Goal: Check status: Check status

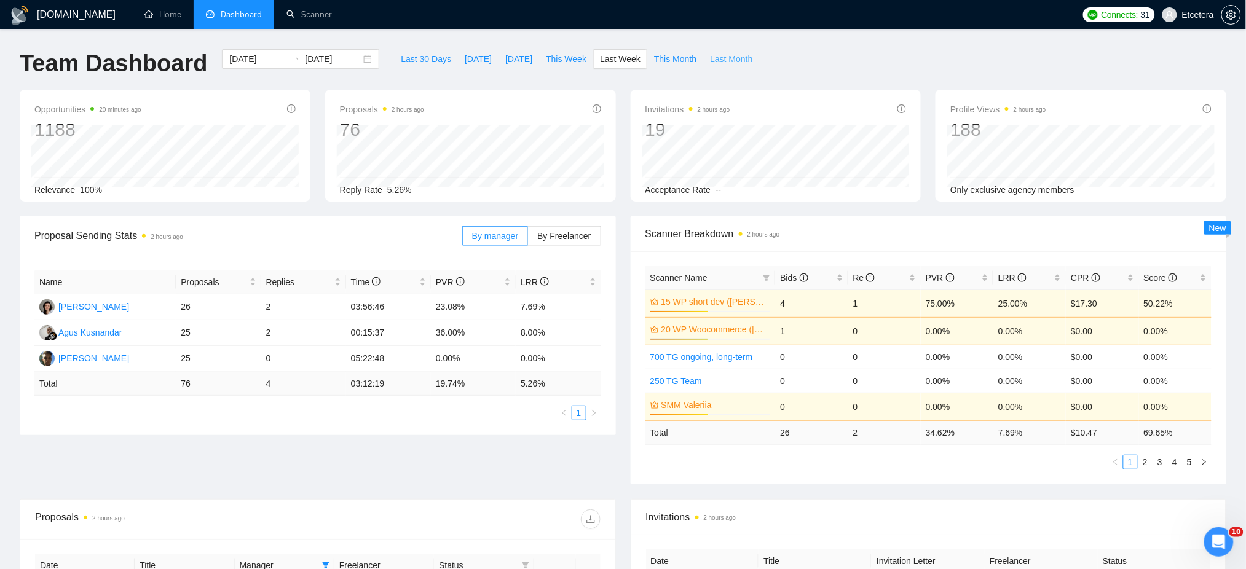
click at [723, 59] on span "Last Month" at bounding box center [731, 59] width 42 height 14
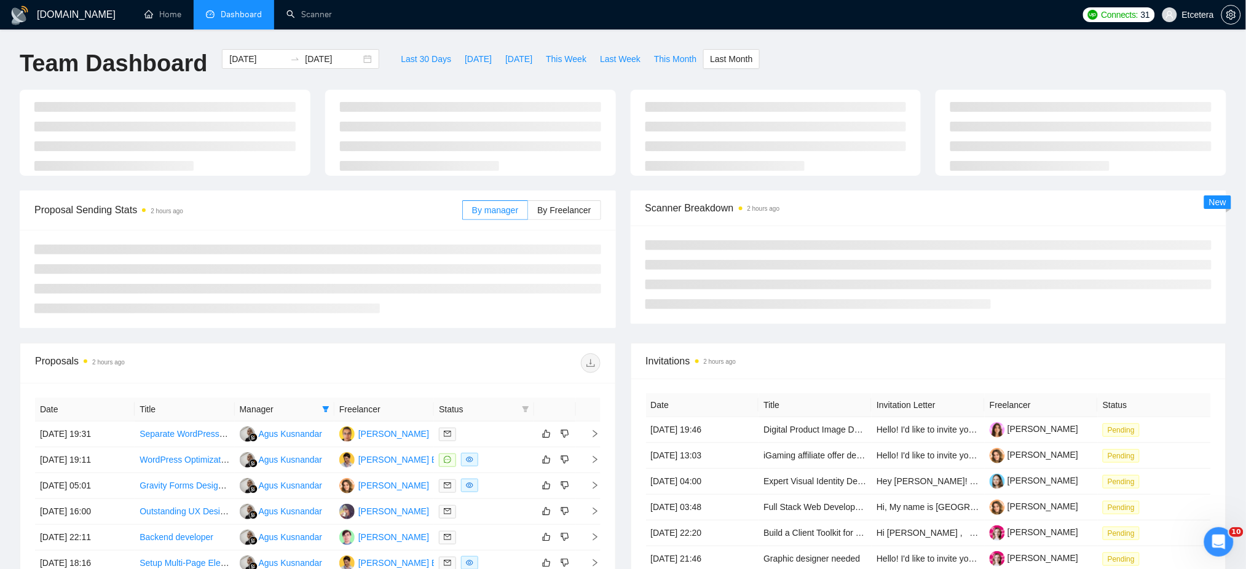
type input "2025-09-01"
type input "[DATE]"
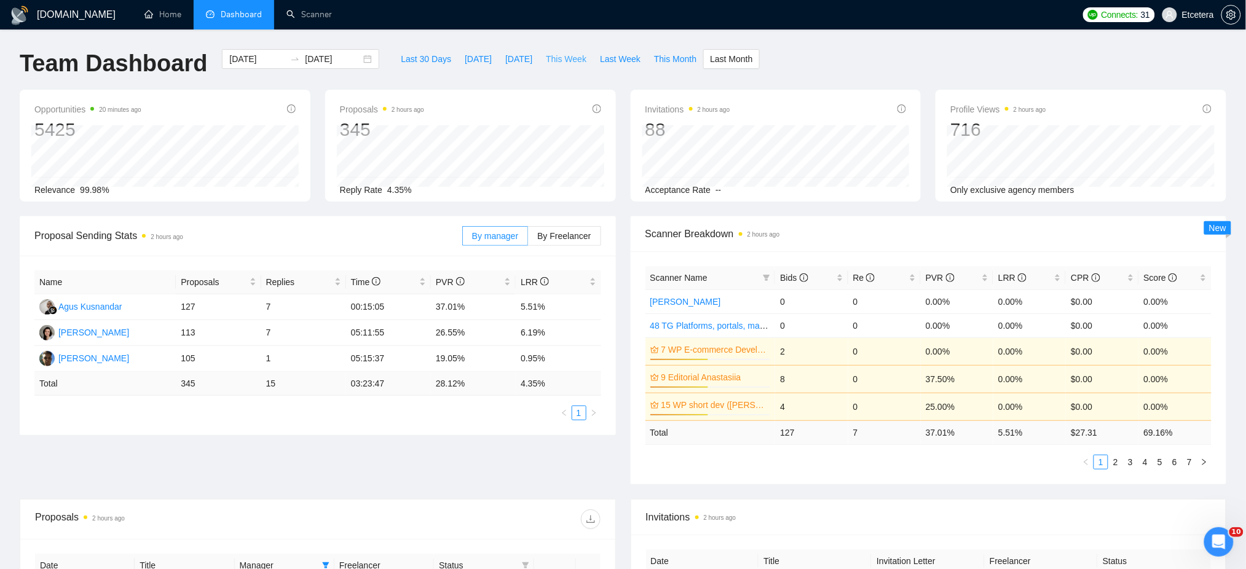
click at [546, 59] on span "This Week" at bounding box center [566, 59] width 41 height 14
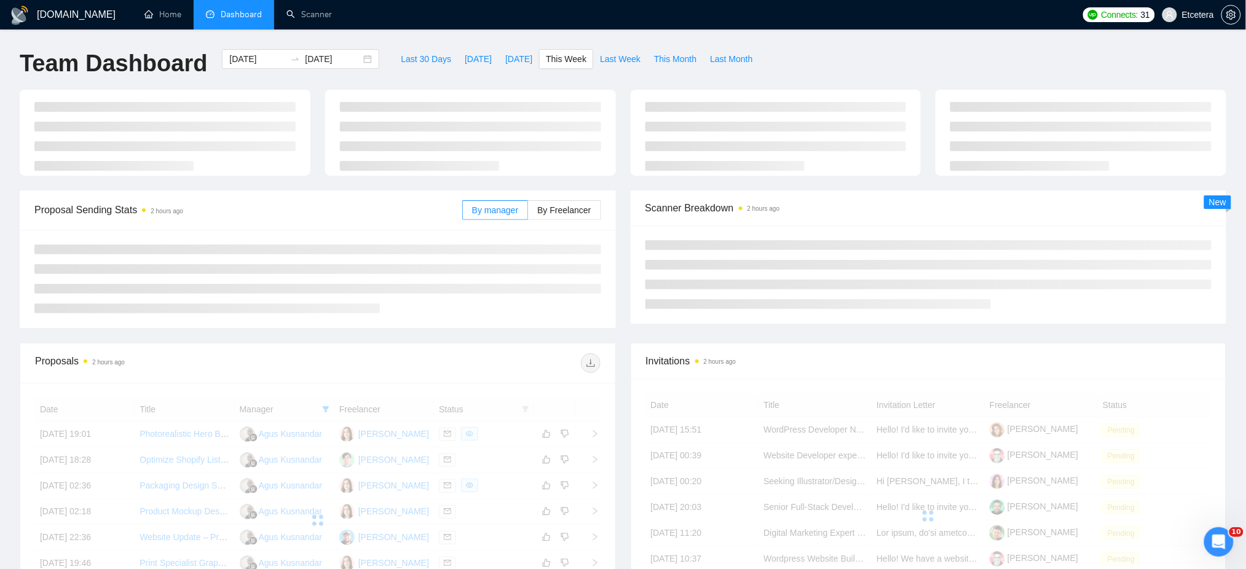
type input "2025-10-06"
type input "2025-10-12"
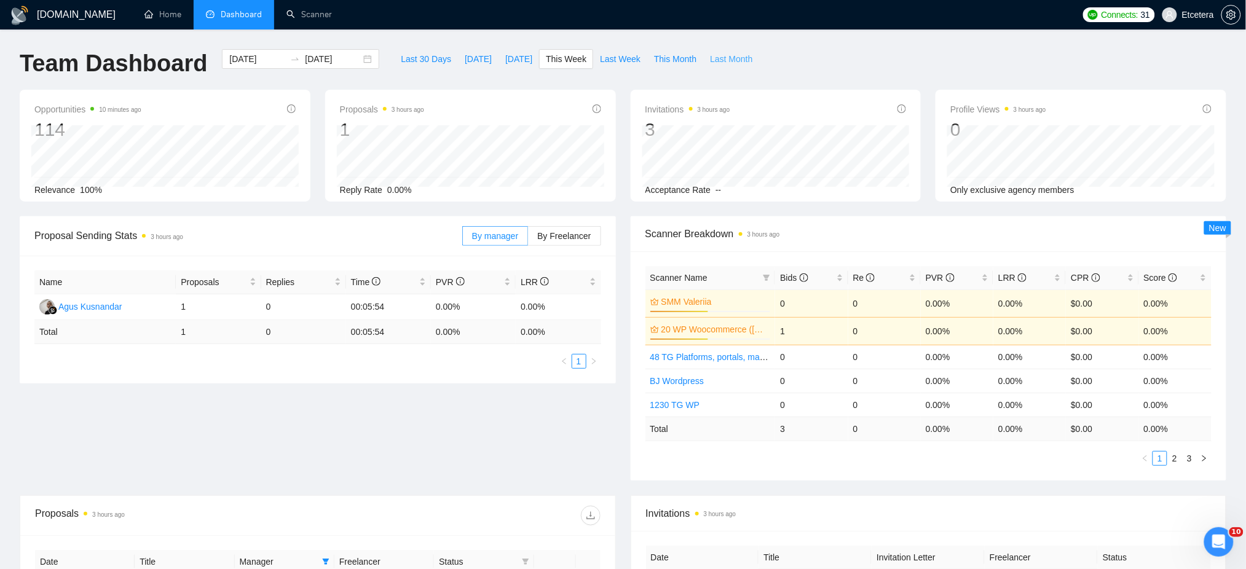
click at [719, 55] on span "Last Month" at bounding box center [731, 59] width 42 height 14
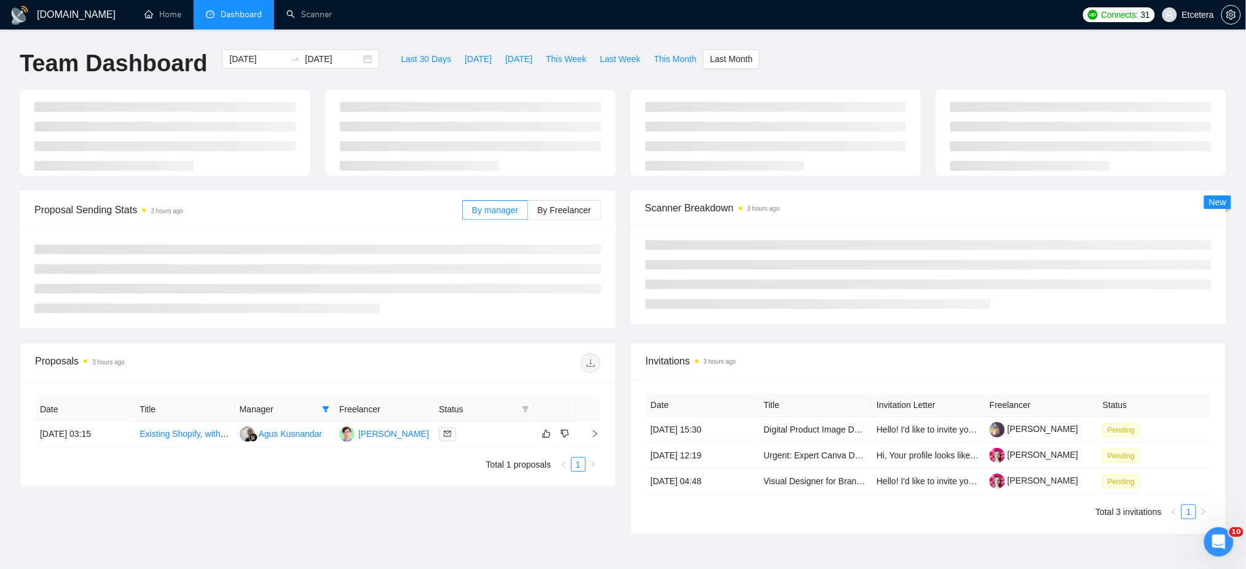
type input "2025-09-01"
type input "[DATE]"
